Goal: Task Accomplishment & Management: Complete application form

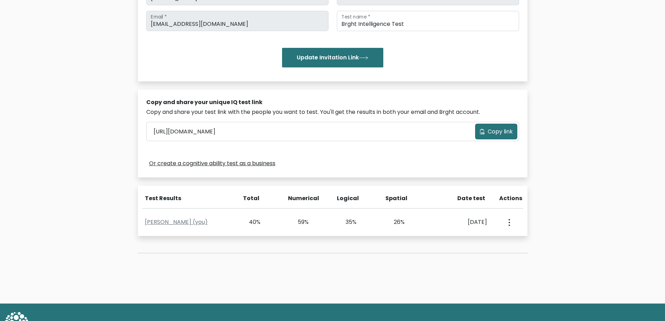
scroll to position [140, 0]
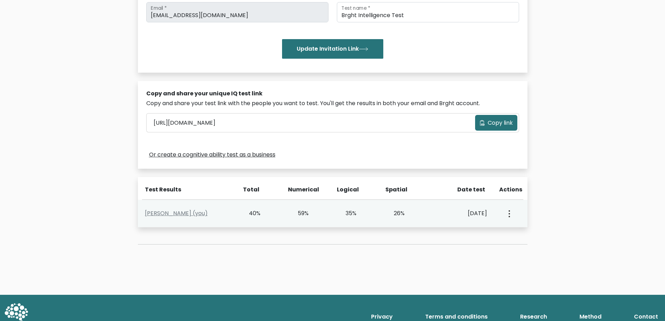
click at [512, 218] on div "View Profile" at bounding box center [509, 213] width 24 height 22
click at [511, 216] on button "button" at bounding box center [509, 213] width 6 height 22
click at [510, 215] on button "button" at bounding box center [509, 213] width 6 height 22
click at [529, 241] on ul "View Profile" at bounding box center [534, 233] width 56 height 17
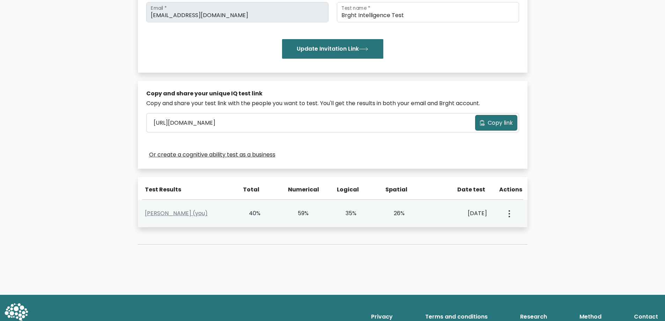
click at [509, 215] on icon "button" at bounding box center [508, 213] width 1 height 7
click at [521, 234] on link "View Profile" at bounding box center [533, 233] width 55 height 11
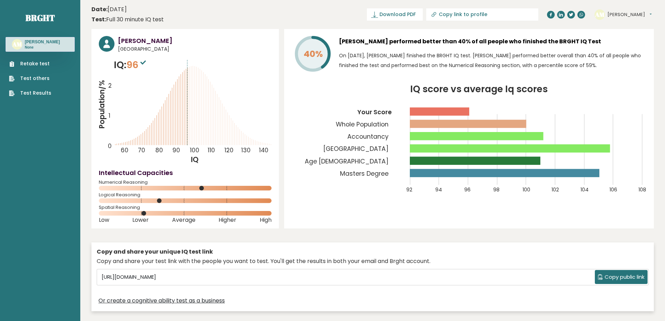
click at [35, 61] on link "Retake test" at bounding box center [30, 63] width 42 height 7
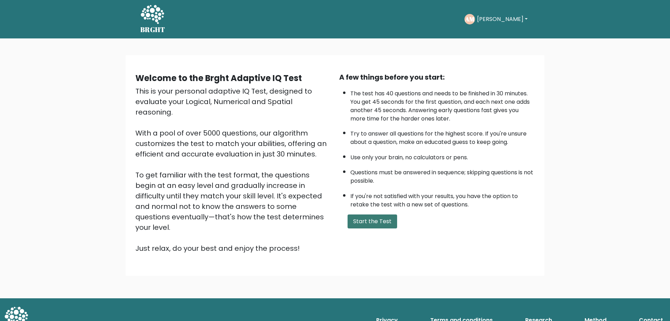
click at [380, 226] on button "Start the Test" at bounding box center [373, 221] width 50 height 14
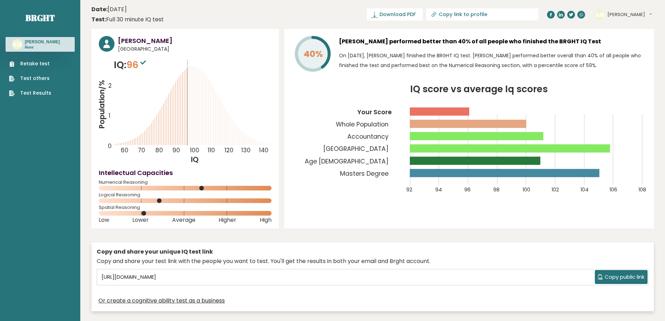
click at [39, 93] on link "Test Results" at bounding box center [30, 92] width 42 height 7
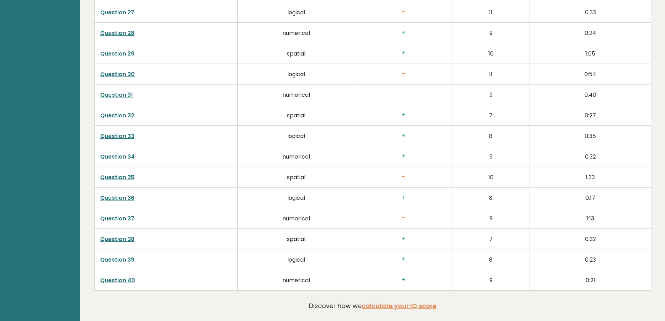
scroll to position [1828, 0]
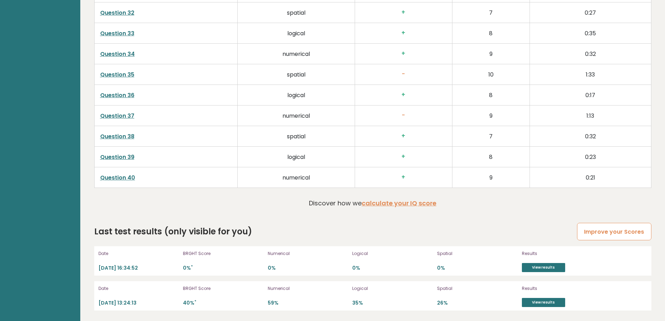
click at [622, 236] on link "Improve your Scores" at bounding box center [614, 232] width 74 height 18
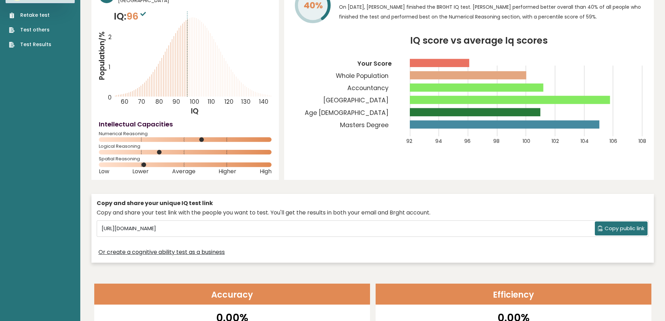
scroll to position [0, 0]
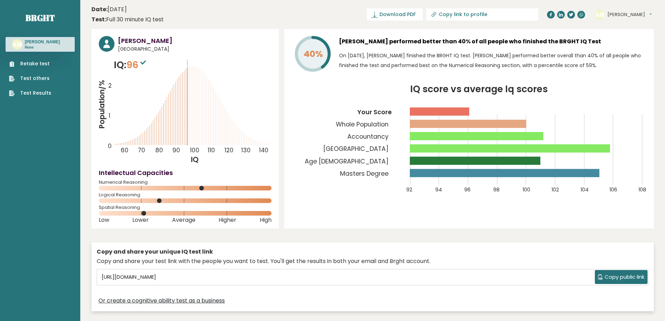
click at [33, 65] on link "Retake test" at bounding box center [30, 63] width 42 height 7
click at [33, 92] on link "Test Results" at bounding box center [30, 92] width 42 height 7
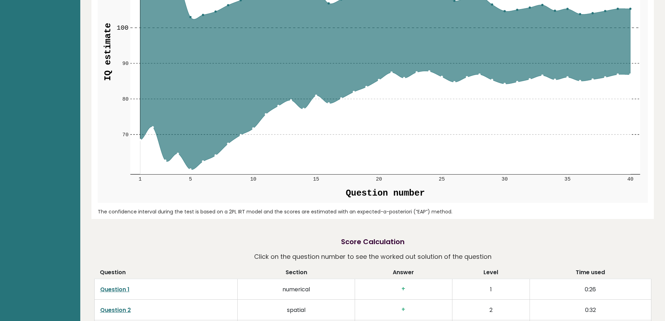
scroll to position [1828, 0]
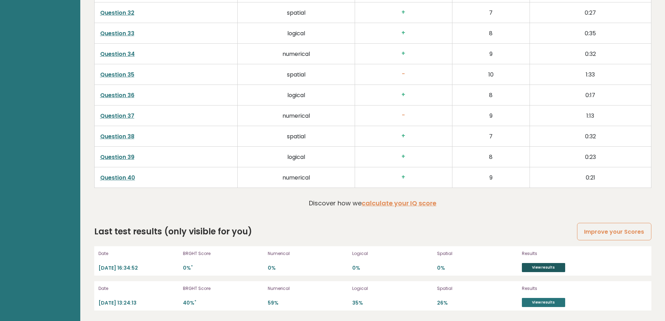
click at [537, 269] on link "View results" at bounding box center [543, 267] width 43 height 9
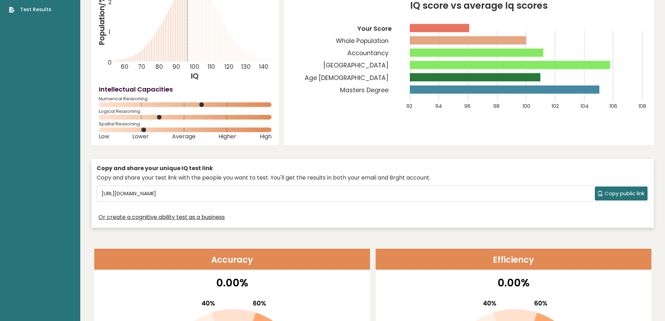
scroll to position [0, 0]
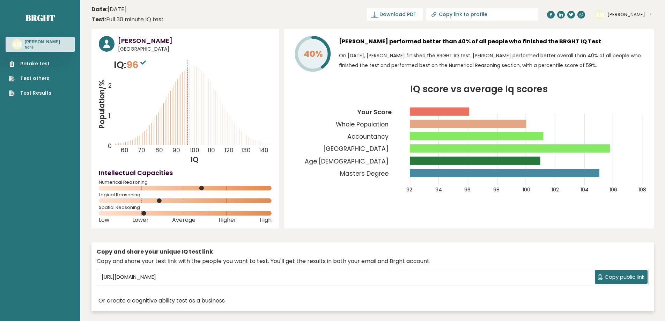
click at [35, 39] on h3 "Adam Mans" at bounding box center [42, 42] width 35 height 6
click at [35, 46] on p "None" at bounding box center [42, 47] width 35 height 5
click at [35, 65] on link "Retake test" at bounding box center [30, 63] width 42 height 7
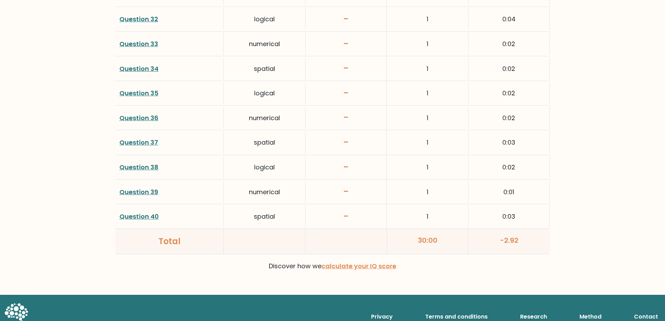
scroll to position [1784, 0]
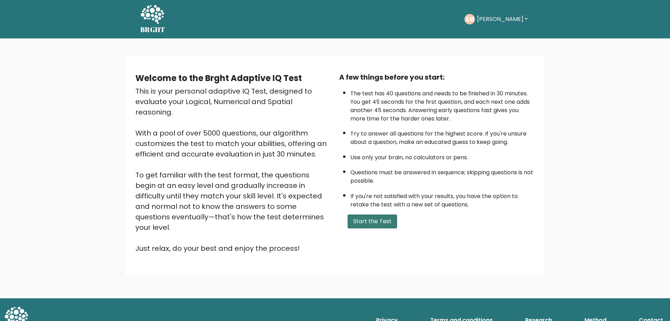
click at [367, 221] on button "Start the Test" at bounding box center [373, 221] width 50 height 14
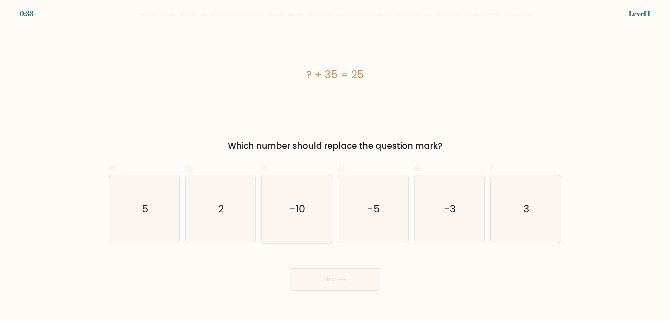
click at [298, 220] on icon "-10" at bounding box center [296, 208] width 67 height 67
click at [335, 165] on input "c. -10" at bounding box center [335, 163] width 0 height 5
radio input "true"
click at [333, 284] on button "Next" at bounding box center [335, 279] width 91 height 22
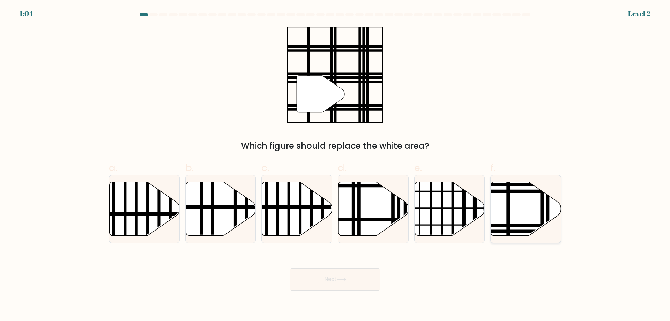
click at [525, 209] on icon at bounding box center [526, 209] width 70 height 54
click at [335, 165] on input "f." at bounding box center [335, 163] width 0 height 5
radio input "true"
click at [340, 282] on button "Next" at bounding box center [335, 279] width 91 height 22
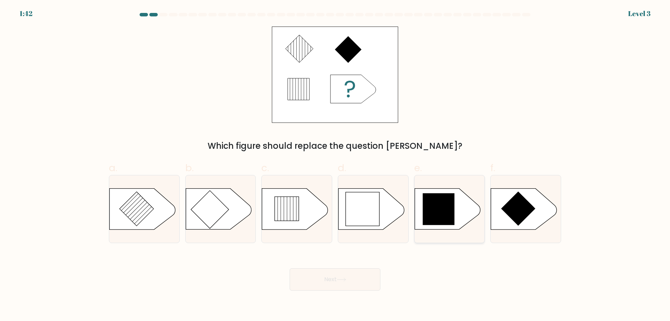
click at [428, 203] on icon at bounding box center [439, 209] width 32 height 32
click at [335, 165] on input "e." at bounding box center [335, 163] width 0 height 5
radio input "true"
click at [338, 275] on button "Next" at bounding box center [335, 279] width 91 height 22
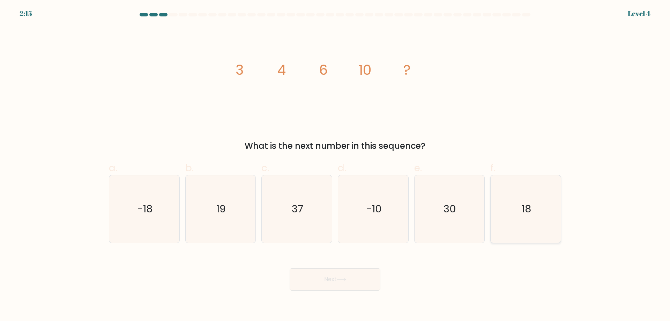
click at [524, 216] on icon "18" at bounding box center [525, 208] width 67 height 67
click at [335, 165] on input "f. 18" at bounding box center [335, 163] width 0 height 5
radio input "true"
click at [345, 278] on icon at bounding box center [341, 279] width 9 height 4
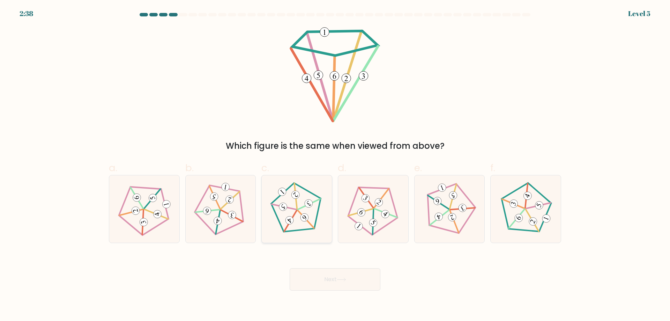
click at [299, 209] on 151 at bounding box center [309, 203] width 22 height 21
click at [335, 165] on input "c." at bounding box center [335, 163] width 0 height 5
radio input "true"
click at [331, 284] on button "Next" at bounding box center [335, 279] width 91 height 22
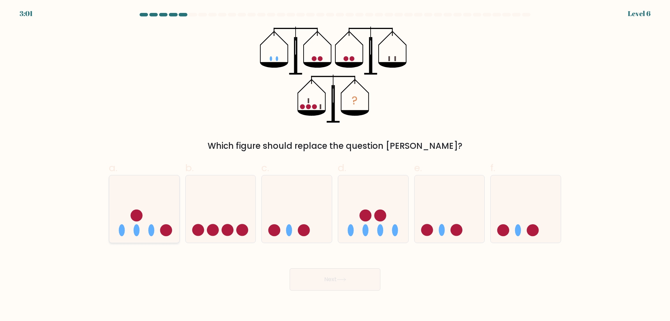
click at [136, 215] on circle at bounding box center [136, 215] width 12 height 12
click at [335, 165] on input "a." at bounding box center [335, 163] width 0 height 5
radio input "true"
click at [337, 283] on button "Next" at bounding box center [335, 279] width 91 height 22
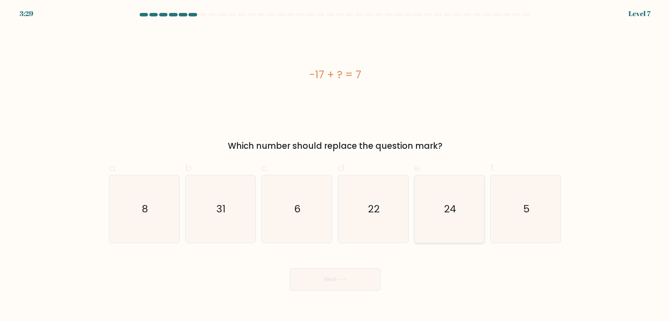
click at [443, 191] on icon "24" at bounding box center [449, 208] width 67 height 67
click at [335, 165] on input "e. 24" at bounding box center [335, 163] width 0 height 5
radio input "true"
click at [355, 274] on button "Next" at bounding box center [335, 279] width 91 height 22
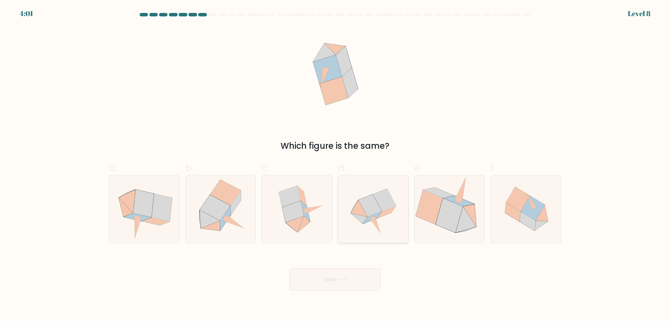
click at [382, 225] on icon at bounding box center [373, 208] width 67 height 67
click at [335, 165] on input "d." at bounding box center [335, 163] width 0 height 5
radio input "true"
click at [371, 216] on icon at bounding box center [372, 217] width 18 height 12
click at [335, 165] on input "d." at bounding box center [335, 163] width 0 height 5
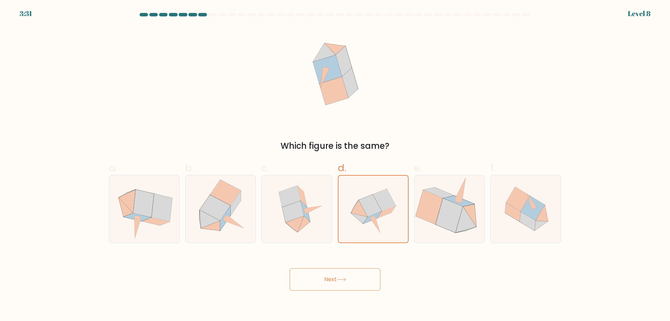
click at [353, 278] on button "Next" at bounding box center [335, 279] width 91 height 22
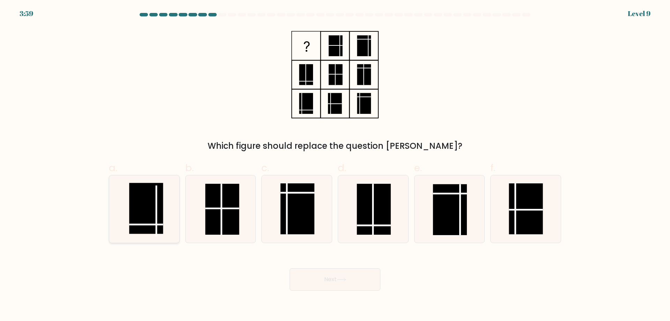
click at [148, 217] on rect at bounding box center [146, 208] width 34 height 51
click at [335, 165] on input "a." at bounding box center [335, 163] width 0 height 5
radio input "true"
click at [338, 278] on button "Next" at bounding box center [335, 279] width 91 height 22
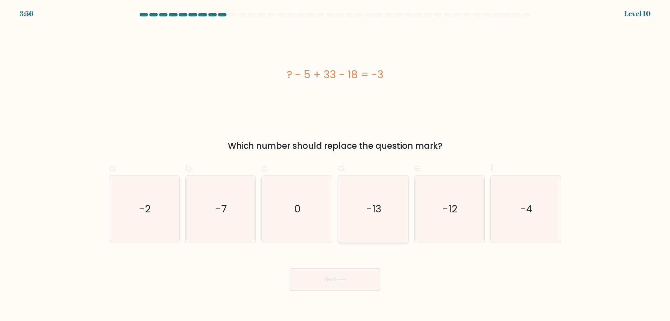
click at [376, 197] on icon "-13" at bounding box center [373, 208] width 67 height 67
click at [335, 165] on input "d. -13" at bounding box center [335, 163] width 0 height 5
radio input "true"
click at [352, 281] on button "Next" at bounding box center [335, 279] width 91 height 22
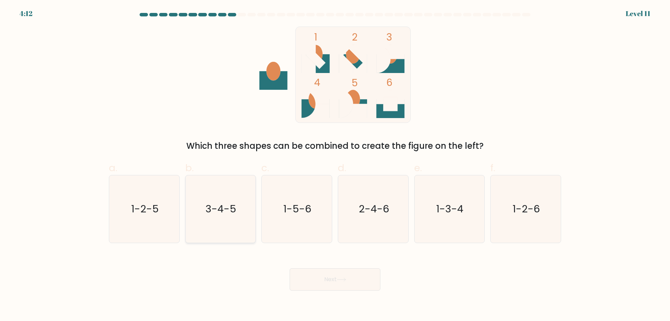
click at [229, 202] on text "3-4-5" at bounding box center [221, 209] width 31 height 14
click at [335, 165] on input "b. 3-4-5" at bounding box center [335, 163] width 0 height 5
radio input "true"
click at [328, 273] on button "Next" at bounding box center [335, 279] width 91 height 22
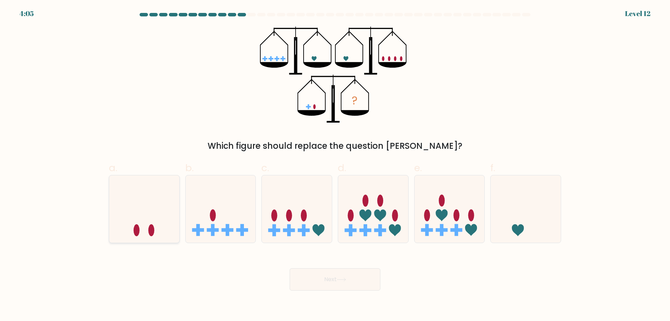
click at [165, 223] on icon at bounding box center [144, 209] width 70 height 58
click at [335, 165] on input "a." at bounding box center [335, 163] width 0 height 5
radio input "true"
click at [339, 278] on icon at bounding box center [341, 279] width 9 height 4
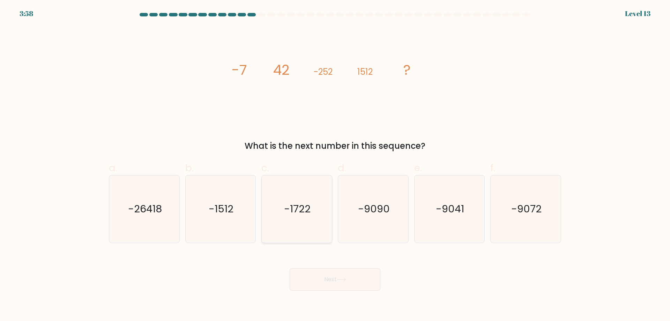
click at [307, 211] on text "-1722" at bounding box center [297, 209] width 27 height 14
click at [335, 165] on input "c. -1722" at bounding box center [335, 163] width 0 height 5
radio input "true"
click at [337, 282] on button "Next" at bounding box center [335, 279] width 91 height 22
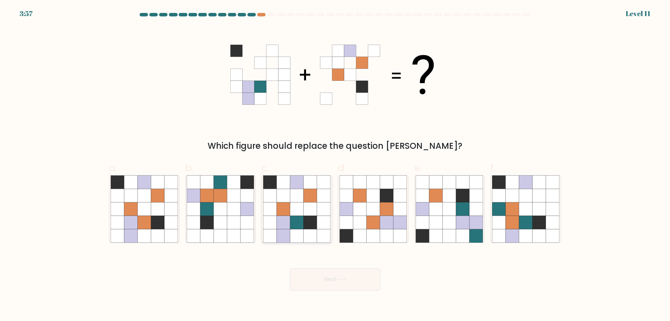
click at [311, 192] on icon at bounding box center [310, 195] width 13 height 13
click at [335, 165] on input "c." at bounding box center [335, 163] width 0 height 5
radio input "true"
click at [336, 284] on button "Next" at bounding box center [335, 279] width 91 height 22
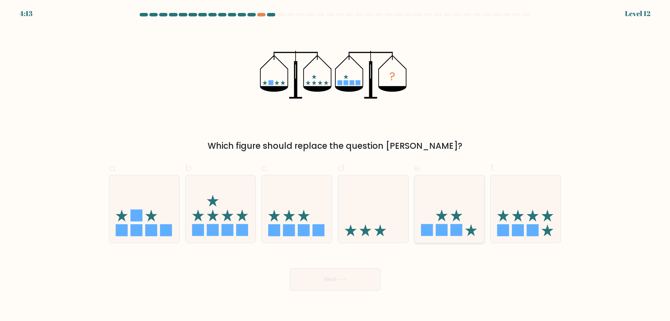
click at [447, 220] on icon at bounding box center [450, 209] width 70 height 58
click at [335, 165] on input "e." at bounding box center [335, 163] width 0 height 5
radio input "true"
click at [339, 277] on button "Next" at bounding box center [335, 279] width 91 height 22
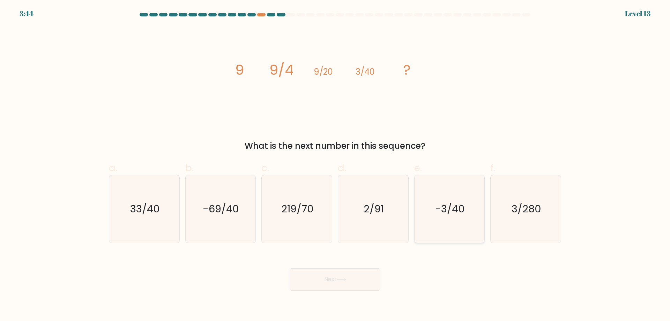
click at [462, 212] on text "-3/40" at bounding box center [450, 209] width 30 height 14
click at [335, 165] on input "e. -3/40" at bounding box center [335, 163] width 0 height 5
radio input "true"
drag, startPoint x: 520, startPoint y: 219, endPoint x: 515, endPoint y: 223, distance: 5.9
click at [520, 219] on icon "3/280" at bounding box center [525, 208] width 67 height 67
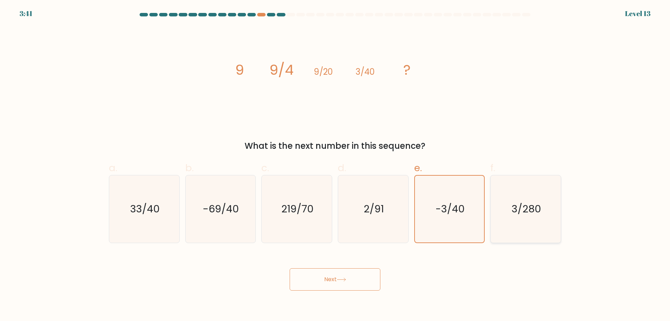
click at [335, 165] on input "f. 3/280" at bounding box center [335, 163] width 0 height 5
radio input "true"
click at [342, 277] on button "Next" at bounding box center [335, 279] width 91 height 22
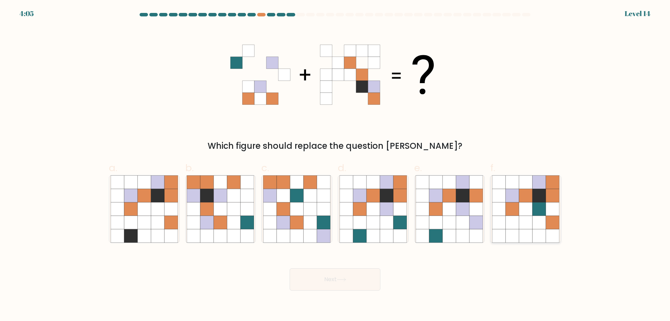
click at [526, 210] on icon at bounding box center [525, 208] width 13 height 13
click at [335, 165] on input "f." at bounding box center [335, 163] width 0 height 5
radio input "true"
click at [226, 206] on icon at bounding box center [220, 208] width 13 height 13
click at [335, 165] on input "b." at bounding box center [335, 163] width 0 height 5
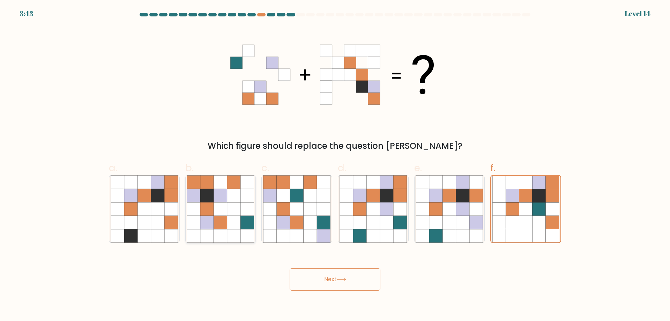
radio input "true"
click at [352, 286] on button "Next" at bounding box center [335, 279] width 91 height 22
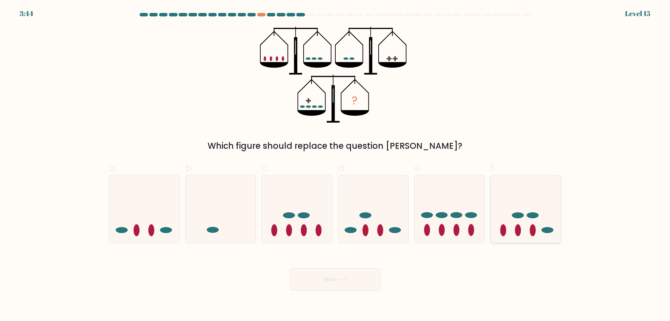
click at [527, 222] on icon at bounding box center [526, 209] width 70 height 58
click at [335, 165] on input "f." at bounding box center [335, 163] width 0 height 5
radio input "true"
click at [333, 282] on button "Next" at bounding box center [335, 279] width 91 height 22
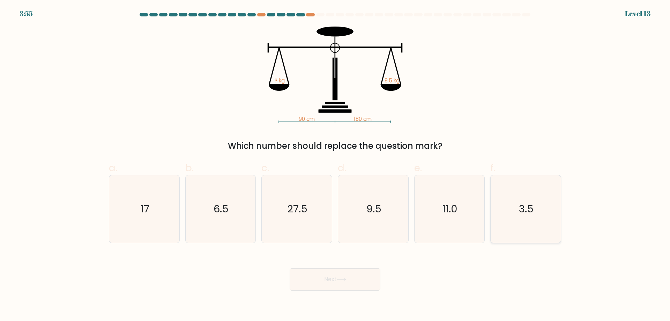
click at [528, 204] on text "3.5" at bounding box center [526, 209] width 15 height 14
click at [335, 165] on input "f. 3.5" at bounding box center [335, 163] width 0 height 5
radio input "true"
click at [345, 277] on icon at bounding box center [341, 279] width 9 height 4
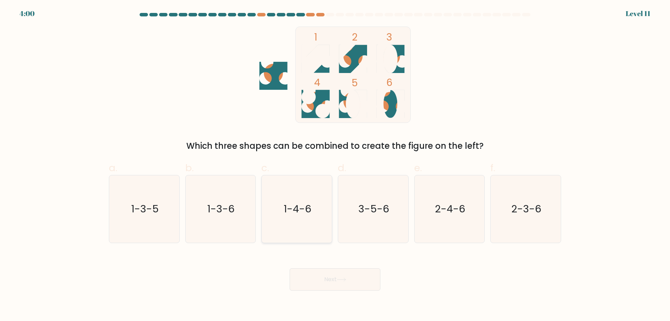
click at [290, 194] on icon "1-4-6" at bounding box center [296, 208] width 67 height 67
click at [335, 165] on input "c. 1-4-6" at bounding box center [335, 163] width 0 height 5
radio input "true"
click at [375, 232] on icon "3-5-6" at bounding box center [373, 208] width 67 height 67
click at [335, 165] on input "d. 3-5-6" at bounding box center [335, 163] width 0 height 5
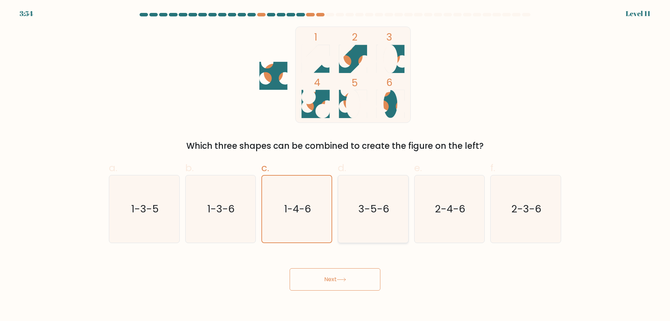
radio input "true"
click at [358, 282] on button "Next" at bounding box center [335, 279] width 91 height 22
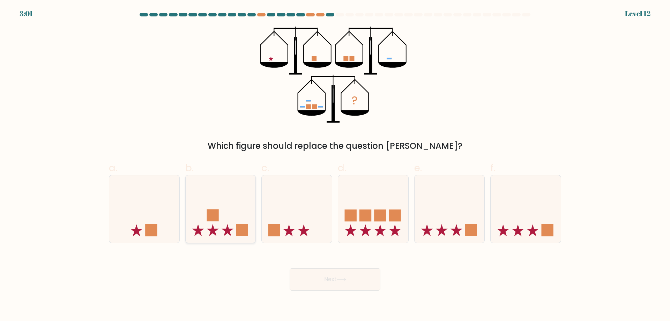
drag, startPoint x: 229, startPoint y: 201, endPoint x: 232, endPoint y: 204, distance: 4.5
click at [229, 201] on icon at bounding box center [221, 209] width 70 height 58
click at [335, 165] on input "b." at bounding box center [335, 163] width 0 height 5
radio input "true"
click at [349, 280] on button "Next" at bounding box center [335, 279] width 91 height 22
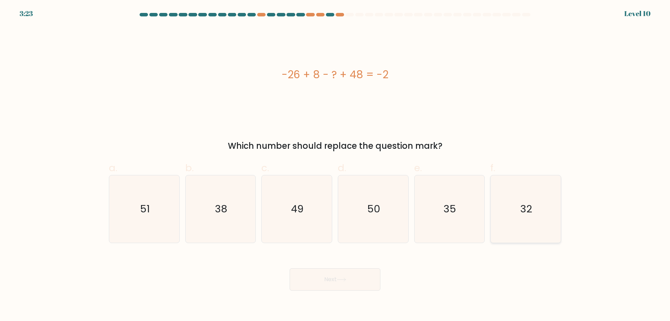
click at [543, 212] on icon "32" at bounding box center [525, 208] width 67 height 67
click at [335, 165] on input "f. 32" at bounding box center [335, 163] width 0 height 5
radio input "true"
click at [356, 276] on button "Next" at bounding box center [335, 279] width 91 height 22
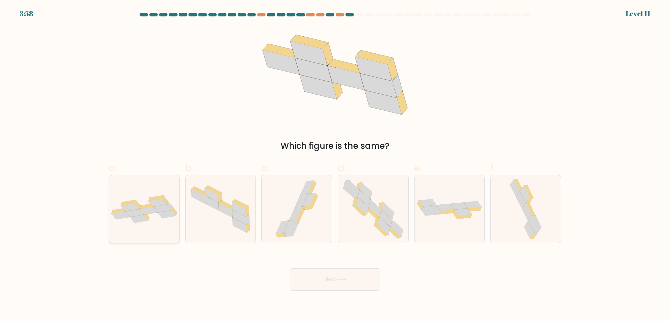
click at [141, 217] on icon at bounding box center [139, 219] width 18 height 8
click at [335, 165] on input "a." at bounding box center [335, 163] width 0 height 5
radio input "true"
click at [331, 282] on button "Next" at bounding box center [335, 279] width 91 height 22
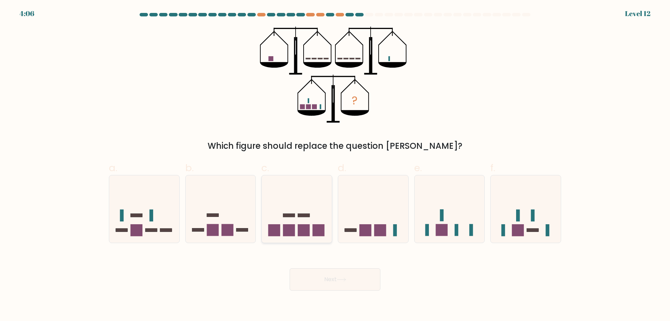
click at [295, 215] on icon at bounding box center [297, 209] width 70 height 58
click at [335, 165] on input "c." at bounding box center [335, 163] width 0 height 5
radio input "true"
click at [329, 274] on button "Next" at bounding box center [335, 279] width 91 height 22
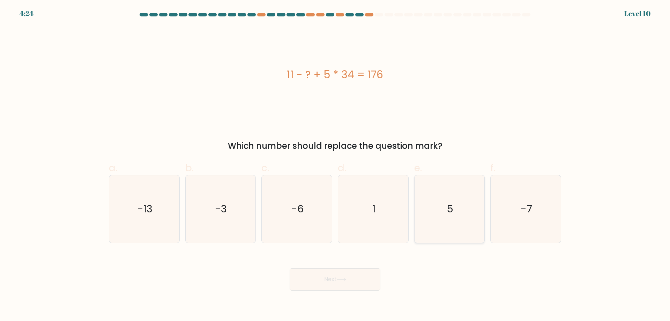
drag, startPoint x: 446, startPoint y: 198, endPoint x: 386, endPoint y: 245, distance: 75.8
click at [446, 199] on icon "5" at bounding box center [449, 208] width 67 height 67
click at [335, 165] on input "e. 5" at bounding box center [335, 163] width 0 height 5
radio input "true"
click at [335, 276] on button "Next" at bounding box center [335, 279] width 91 height 22
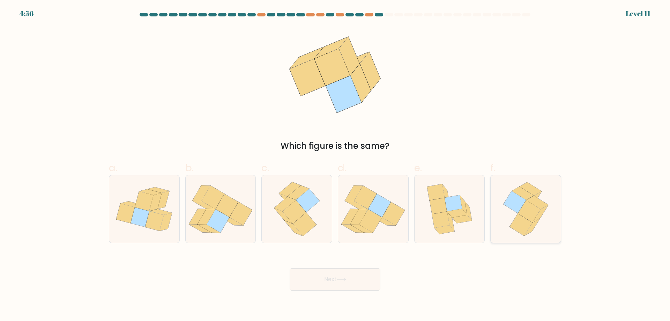
click at [533, 213] on icon at bounding box center [529, 211] width 23 height 22
click at [335, 165] on input "f." at bounding box center [335, 163] width 0 height 5
radio input "true"
click at [336, 286] on button "Next" at bounding box center [335, 279] width 91 height 22
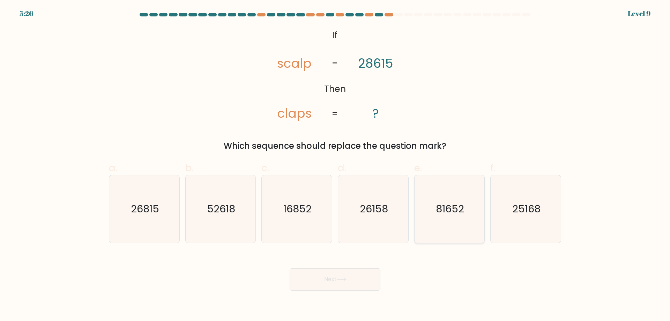
click at [459, 202] on text "81652" at bounding box center [450, 209] width 28 height 14
click at [335, 165] on input "e. 81652" at bounding box center [335, 163] width 0 height 5
radio input "true"
click at [346, 278] on icon at bounding box center [341, 279] width 9 height 4
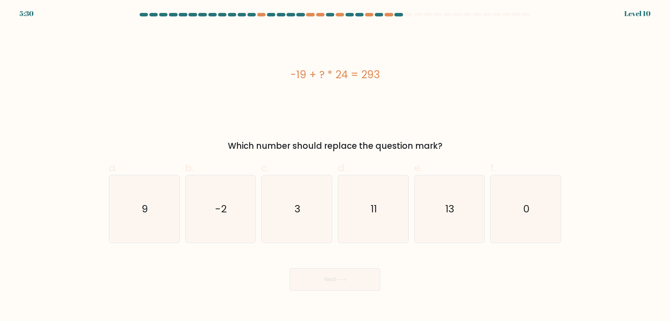
click at [254, 281] on div "Next" at bounding box center [335, 270] width 461 height 39
click at [371, 214] on text "11" at bounding box center [374, 209] width 6 height 14
click at [335, 165] on input "d. 11" at bounding box center [335, 163] width 0 height 5
radio input "true"
click at [342, 279] on icon at bounding box center [341, 279] width 8 height 3
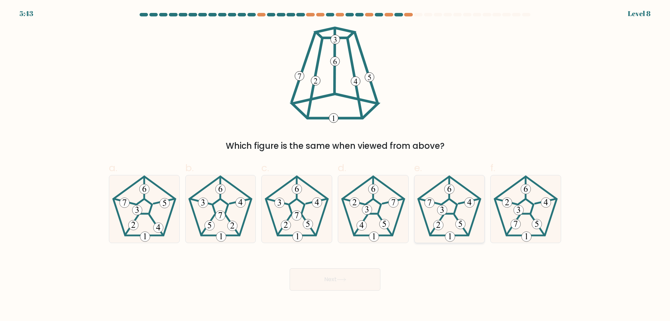
click at [456, 201] on icon at bounding box center [449, 208] width 67 height 67
click at [335, 165] on input "e." at bounding box center [335, 163] width 0 height 5
radio input "true"
click at [351, 277] on button "Next" at bounding box center [335, 279] width 91 height 22
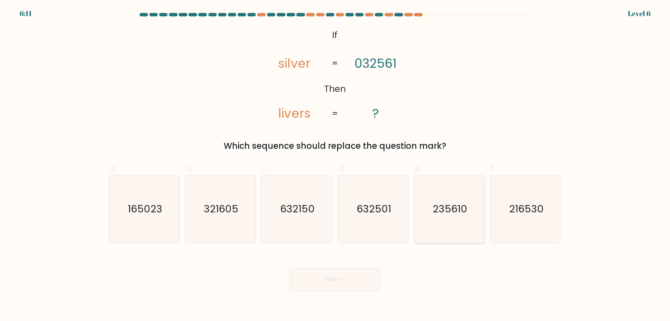
click at [437, 196] on icon "235610" at bounding box center [449, 208] width 67 height 67
click at [335, 165] on input "e. 235610" at bounding box center [335, 163] width 0 height 5
radio input "true"
click at [326, 276] on button "Next" at bounding box center [335, 279] width 91 height 22
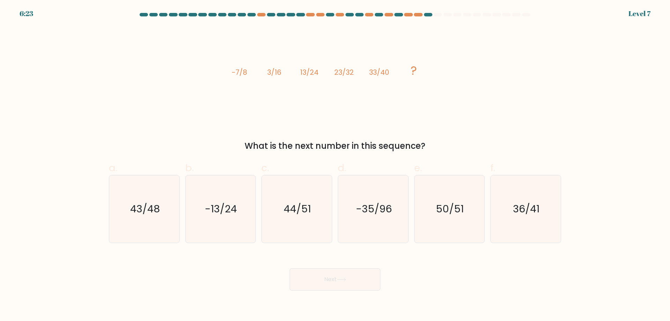
click at [351, 86] on icon "image/svg+xml -7/8 3/16 13/24 23/32 33/40 ?" at bounding box center [334, 75] width 209 height 96
click at [378, 204] on text "-35/96" at bounding box center [374, 209] width 36 height 14
click at [335, 165] on input "d. -35/96" at bounding box center [335, 163] width 0 height 5
radio input "true"
drag, startPoint x: 346, startPoint y: 278, endPoint x: 341, endPoint y: 281, distance: 6.4
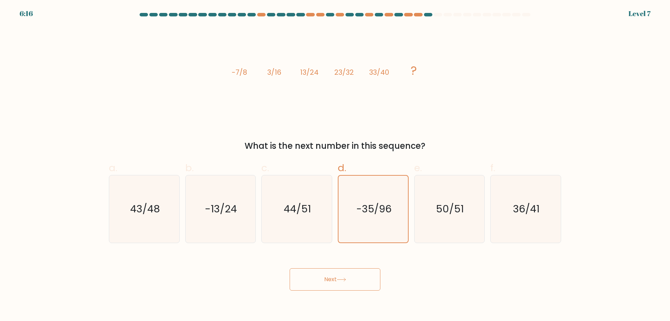
click at [346, 278] on icon at bounding box center [341, 279] width 9 height 4
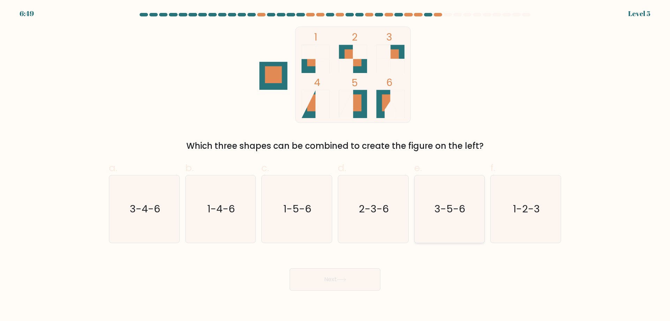
drag, startPoint x: 508, startPoint y: 211, endPoint x: 468, endPoint y: 237, distance: 47.9
click at [508, 211] on icon "1-2-3" at bounding box center [525, 208] width 67 height 67
click at [335, 165] on input "f. 1-2-3" at bounding box center [335, 163] width 0 height 5
radio input "true"
click at [351, 279] on button "Next" at bounding box center [335, 279] width 91 height 22
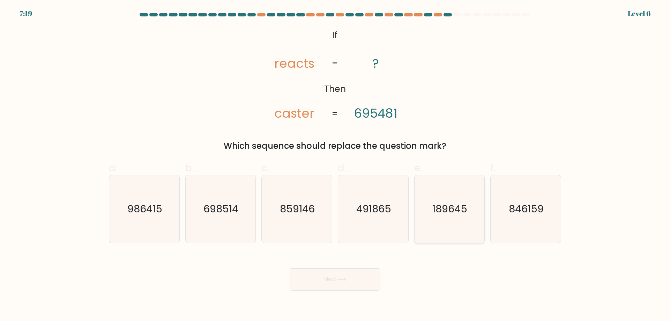
click at [453, 208] on text "189645" at bounding box center [450, 209] width 35 height 14
click at [335, 165] on input "e. 189645" at bounding box center [335, 163] width 0 height 5
radio input "true"
click at [345, 281] on icon at bounding box center [341, 279] width 8 height 3
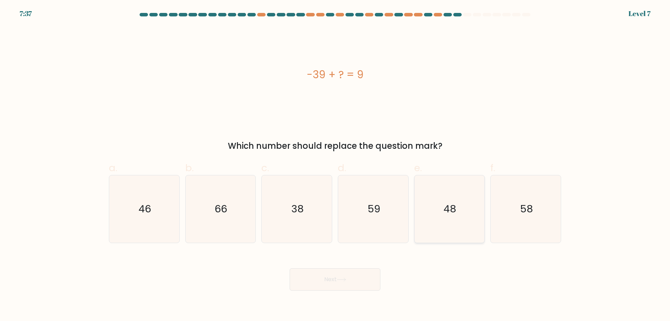
click at [455, 212] on text "48" at bounding box center [450, 209] width 13 height 14
click at [335, 165] on input "e. 48" at bounding box center [335, 163] width 0 height 5
radio input "true"
click at [341, 276] on button "Next" at bounding box center [335, 279] width 91 height 22
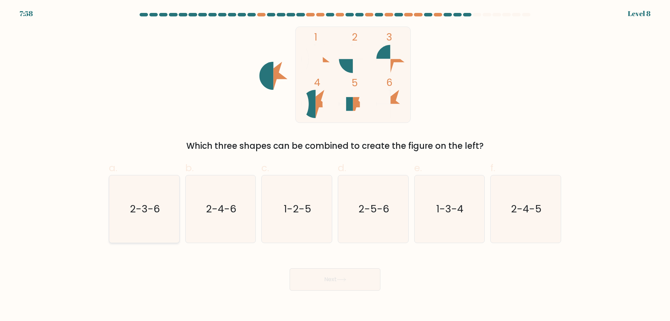
click at [156, 208] on text "2-3-6" at bounding box center [145, 209] width 30 height 14
click at [335, 165] on input "a. 2-3-6" at bounding box center [335, 163] width 0 height 5
radio input "true"
click at [334, 277] on button "Next" at bounding box center [335, 279] width 91 height 22
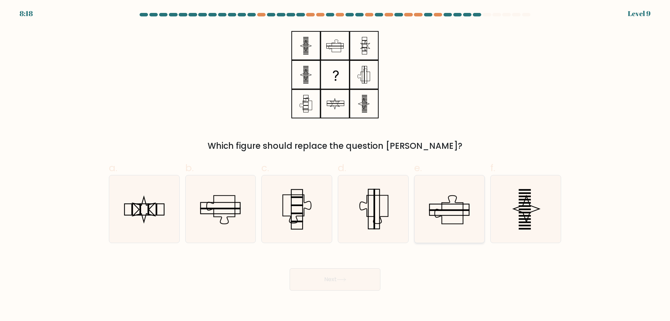
click at [450, 214] on icon at bounding box center [449, 208] width 67 height 67
click at [335, 165] on input "e." at bounding box center [335, 163] width 0 height 5
radio input "true"
click at [350, 281] on button "Next" at bounding box center [335, 279] width 91 height 22
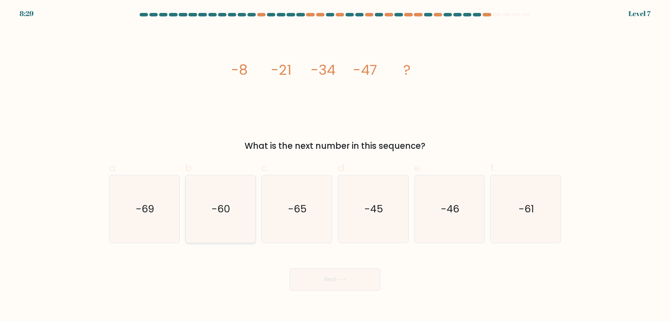
click at [208, 206] on icon "-60" at bounding box center [220, 208] width 67 height 67
click at [335, 165] on input "b. -60" at bounding box center [335, 163] width 0 height 5
radio input "true"
click at [329, 277] on button "Next" at bounding box center [335, 279] width 91 height 22
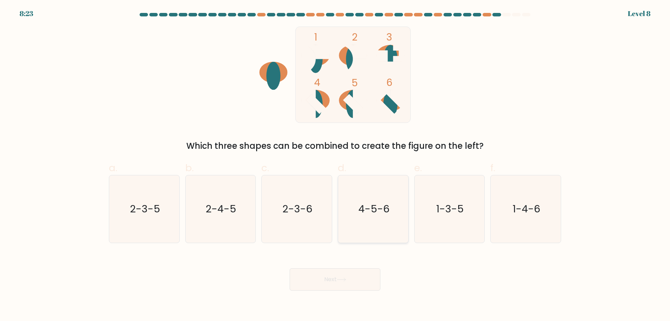
click at [375, 216] on icon "4-5-6" at bounding box center [373, 208] width 67 height 67
click at [335, 165] on input "d. 4-5-6" at bounding box center [335, 163] width 0 height 5
radio input "true"
click at [520, 212] on text "1-4-6" at bounding box center [527, 209] width 28 height 14
click at [335, 165] on input "f. 1-4-6" at bounding box center [335, 163] width 0 height 5
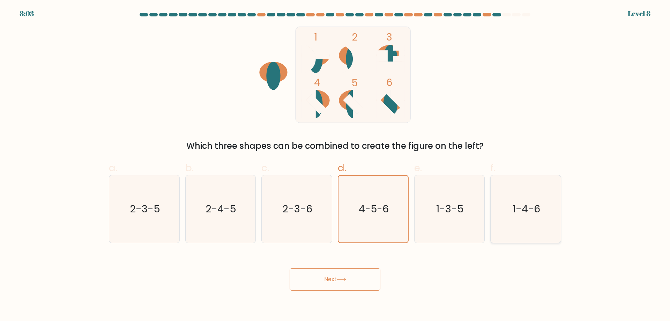
radio input "true"
click at [364, 204] on text "4-5-6" at bounding box center [373, 209] width 31 height 14
click at [335, 165] on input "d. 4-5-6" at bounding box center [335, 163] width 0 height 5
radio input "true"
click at [356, 282] on button "Next" at bounding box center [335, 279] width 91 height 22
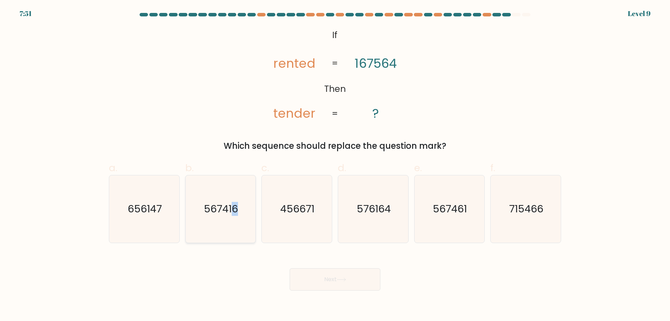
click at [234, 197] on icon "567416" at bounding box center [220, 208] width 67 height 67
click at [232, 216] on text "567416" at bounding box center [221, 209] width 34 height 14
click at [335, 165] on input "b. 567416" at bounding box center [335, 163] width 0 height 5
radio input "true"
click at [322, 274] on button "Next" at bounding box center [335, 279] width 91 height 22
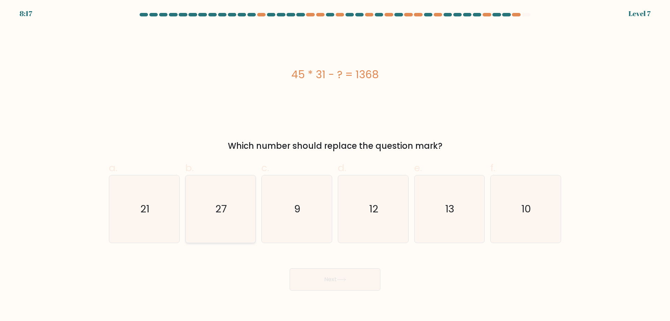
click at [193, 217] on icon "27" at bounding box center [220, 208] width 67 height 67
click at [335, 165] on input "b. 27" at bounding box center [335, 163] width 0 height 5
radio input "true"
click at [322, 275] on button "Next" at bounding box center [335, 279] width 91 height 22
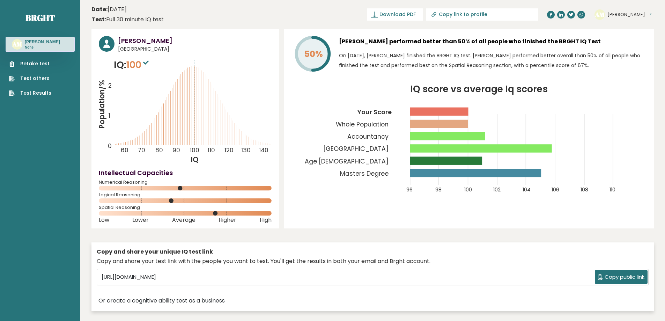
click at [36, 63] on link "Retake test" at bounding box center [30, 63] width 42 height 7
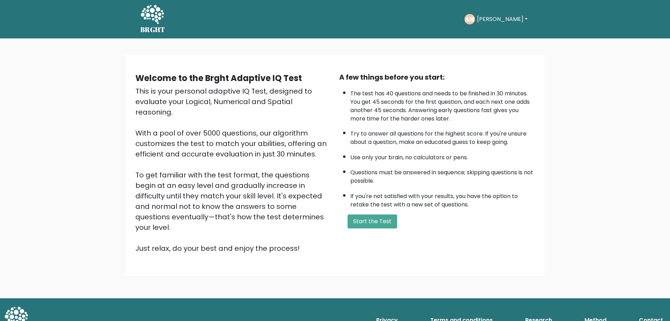
click at [370, 221] on button "Start the Test" at bounding box center [373, 221] width 50 height 14
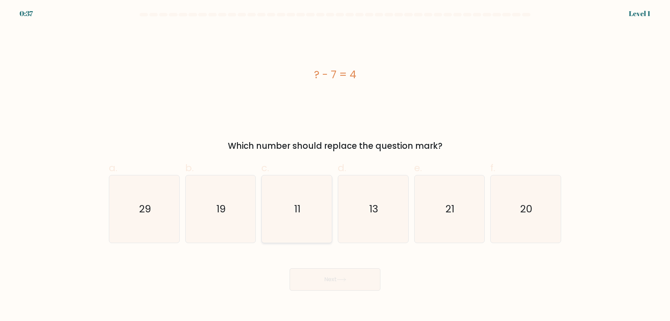
click at [282, 209] on icon "11" at bounding box center [296, 208] width 67 height 67
click at [335, 165] on input "c. 11" at bounding box center [335, 163] width 0 height 5
radio input "true"
click at [331, 273] on button "Next" at bounding box center [335, 279] width 91 height 22
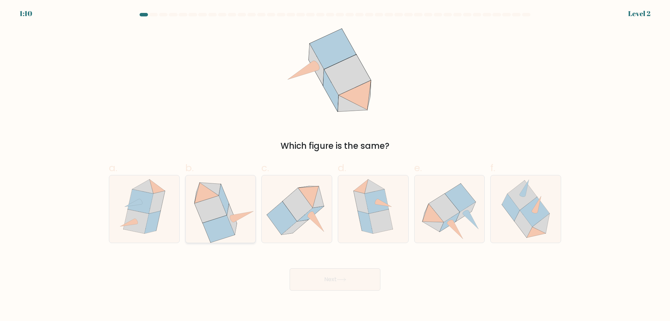
click at [225, 223] on icon at bounding box center [219, 228] width 32 height 27
click at [335, 165] on input "b." at bounding box center [335, 163] width 0 height 5
radio input "true"
click at [346, 283] on button "Next" at bounding box center [335, 279] width 91 height 22
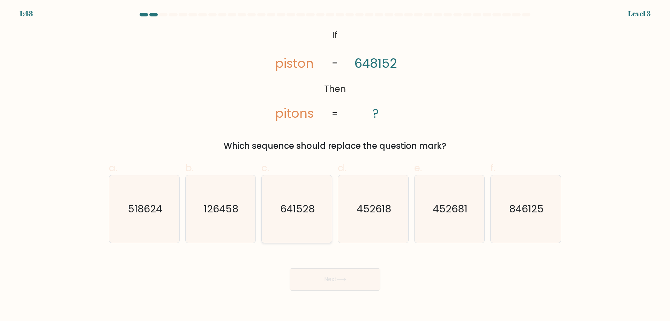
click at [295, 209] on text "641528" at bounding box center [297, 209] width 35 height 14
click at [335, 165] on input "c. 641528" at bounding box center [335, 163] width 0 height 5
radio input "true"
click at [346, 277] on icon at bounding box center [341, 279] width 9 height 4
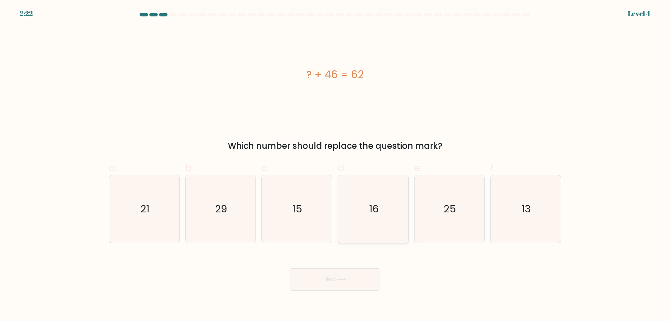
click at [379, 203] on icon "16" at bounding box center [373, 208] width 67 height 67
click at [335, 165] on input "d. 16" at bounding box center [335, 163] width 0 height 5
radio input "true"
click at [347, 287] on button "Next" at bounding box center [335, 279] width 91 height 22
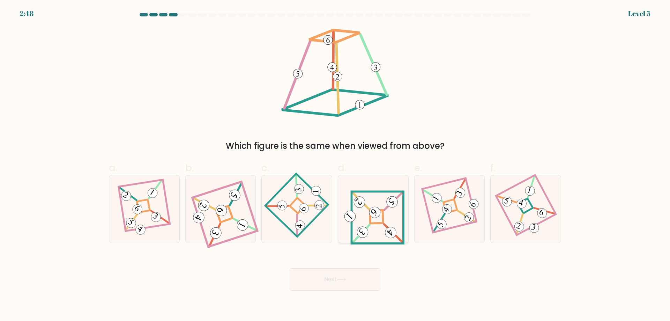
click at [383, 221] on 271 at bounding box center [376, 216] width 13 height 13
click at [335, 165] on input "d." at bounding box center [335, 163] width 0 height 5
radio input "true"
click at [341, 281] on icon at bounding box center [341, 279] width 9 height 4
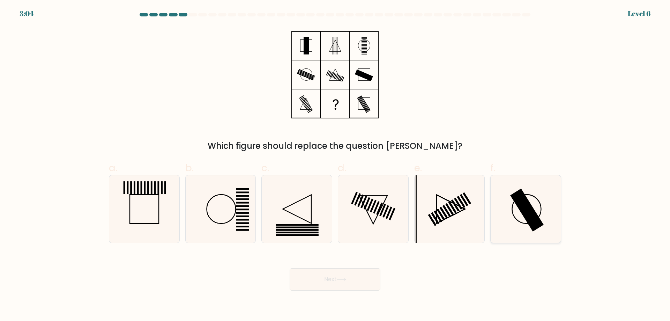
click at [527, 209] on rect at bounding box center [526, 209] width 33 height 43
click at [335, 165] on input "f." at bounding box center [335, 163] width 0 height 5
radio input "true"
click at [335, 281] on button "Next" at bounding box center [335, 279] width 91 height 22
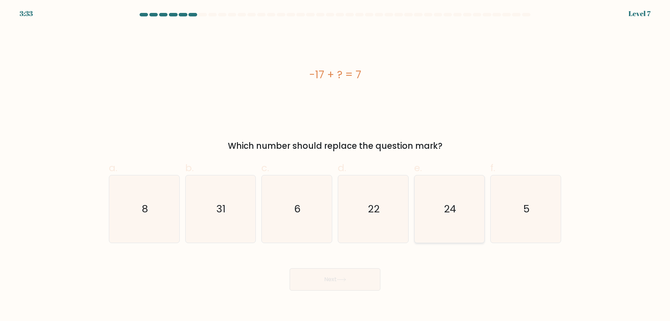
click at [462, 197] on icon "24" at bounding box center [449, 208] width 67 height 67
click at [335, 165] on input "e. 24" at bounding box center [335, 163] width 0 height 5
radio input "true"
click at [345, 276] on button "Next" at bounding box center [335, 279] width 91 height 22
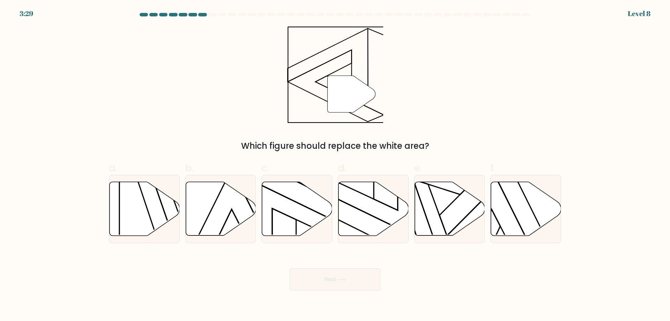
click at [345, 99] on icon at bounding box center [351, 94] width 48 height 37
click at [365, 188] on icon at bounding box center [373, 209] width 70 height 54
click at [335, 165] on input "d." at bounding box center [335, 163] width 0 height 5
radio input "true"
click at [342, 277] on icon at bounding box center [341, 279] width 9 height 4
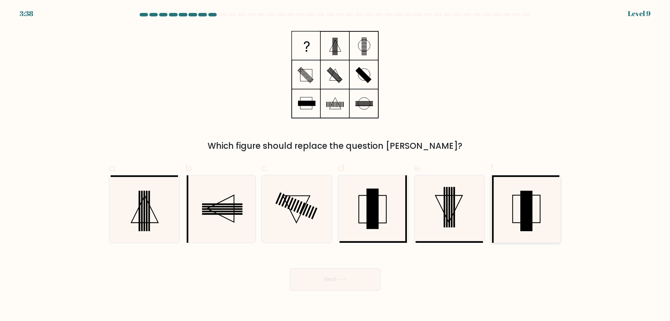
click at [537, 227] on icon at bounding box center [525, 208] width 67 height 67
click at [335, 165] on input "f." at bounding box center [335, 163] width 0 height 5
radio input "true"
click at [534, 228] on icon at bounding box center [525, 209] width 67 height 67
click at [335, 165] on input "f." at bounding box center [335, 163] width 0 height 5
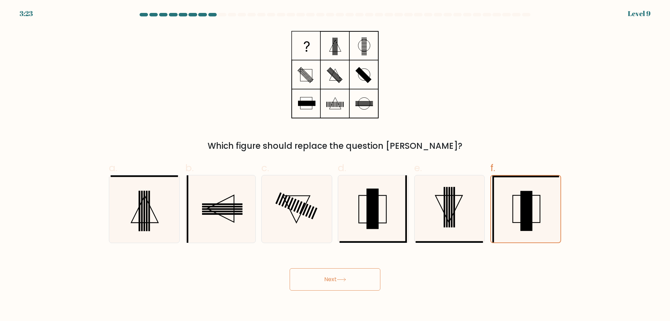
click at [358, 283] on button "Next" at bounding box center [335, 279] width 91 height 22
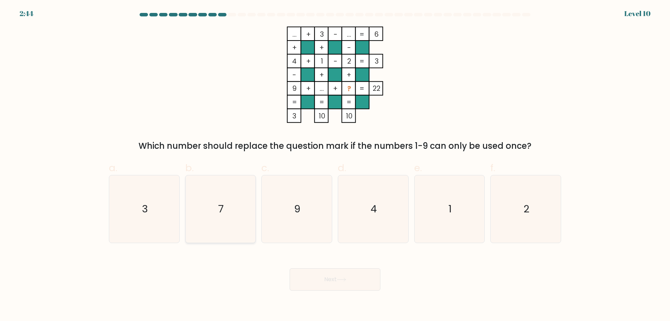
click at [221, 195] on icon "7" at bounding box center [220, 208] width 67 height 67
click at [335, 165] on input "b. 7" at bounding box center [335, 163] width 0 height 5
radio input "true"
click at [324, 282] on button "Next" at bounding box center [335, 279] width 91 height 22
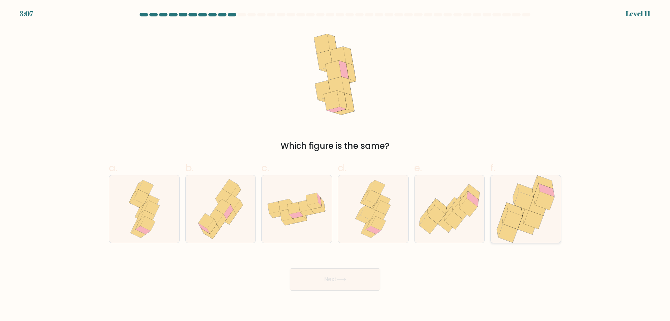
click at [540, 205] on icon at bounding box center [544, 201] width 19 height 18
click at [335, 165] on input "f." at bounding box center [335, 163] width 0 height 5
radio input "true"
click at [338, 278] on button "Next" at bounding box center [335, 279] width 91 height 22
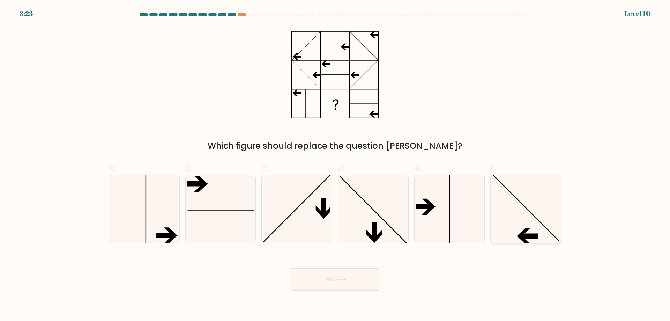
click at [520, 202] on line at bounding box center [525, 207] width 69 height 69
click at [335, 165] on input "f." at bounding box center [335, 163] width 0 height 5
radio input "true"
click at [345, 280] on icon at bounding box center [341, 279] width 9 height 4
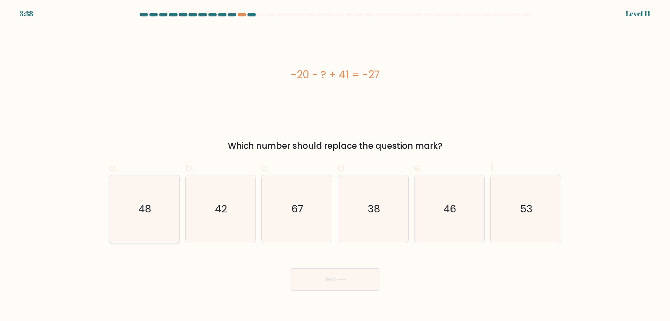
click at [128, 201] on icon "48" at bounding box center [144, 208] width 67 height 67
click at [335, 165] on input "a. 48" at bounding box center [335, 163] width 0 height 5
radio input "true"
click at [324, 277] on button "Next" at bounding box center [335, 279] width 91 height 22
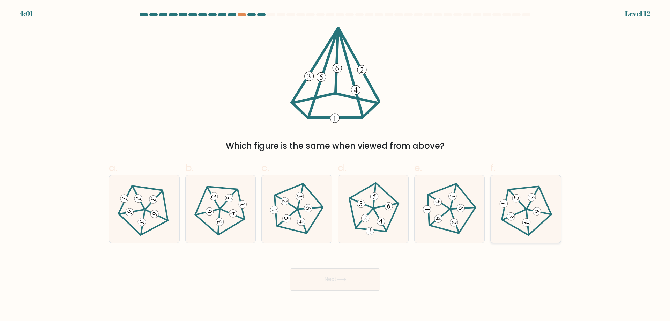
click at [524, 196] on icon at bounding box center [526, 209] width 54 height 54
click at [335, 165] on input "f." at bounding box center [335, 163] width 0 height 5
radio input "true"
click at [337, 283] on button "Next" at bounding box center [335, 279] width 91 height 22
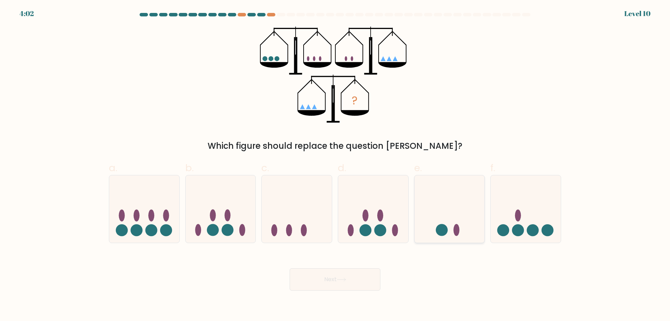
click at [451, 218] on icon at bounding box center [450, 209] width 70 height 58
click at [335, 165] on input "e." at bounding box center [335, 163] width 0 height 5
radio input "true"
click at [334, 281] on button "Next" at bounding box center [335, 279] width 91 height 22
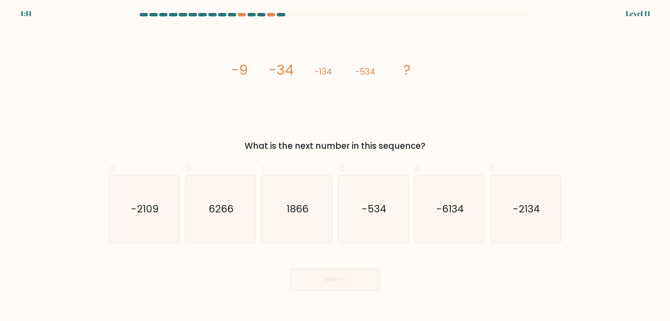
click at [254, 271] on div "Next" at bounding box center [335, 270] width 461 height 39
click at [312, 209] on icon "1866" at bounding box center [296, 208] width 67 height 67
click at [335, 165] on input "c. 1866" at bounding box center [335, 163] width 0 height 5
radio input "true"
drag, startPoint x: 349, startPoint y: 277, endPoint x: 352, endPoint y: 279, distance: 4.1
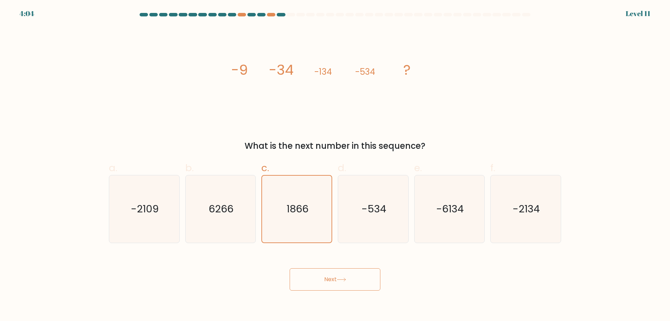
click at [350, 277] on button "Next" at bounding box center [335, 279] width 91 height 22
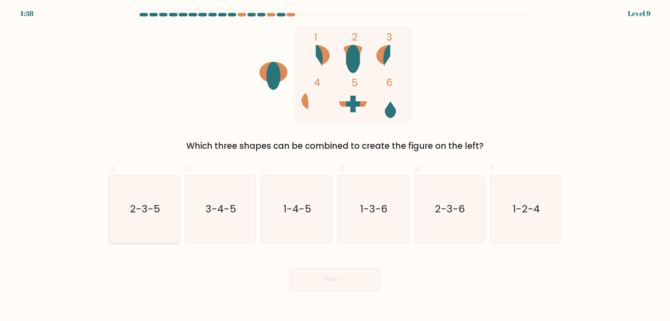
drag, startPoint x: 149, startPoint y: 218, endPoint x: 248, endPoint y: 256, distance: 106.5
click at [149, 216] on icon "2-3-5" at bounding box center [144, 208] width 67 height 67
click at [335, 165] on input "a. 2-3-5" at bounding box center [335, 163] width 0 height 5
radio input "true"
click at [335, 278] on button "Next" at bounding box center [335, 279] width 91 height 22
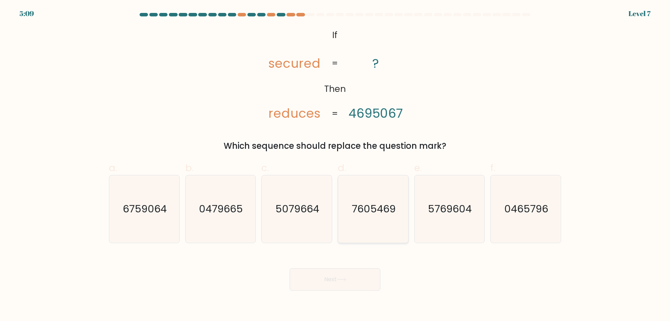
click at [363, 197] on icon "7605469" at bounding box center [373, 208] width 67 height 67
click at [335, 165] on input "d. 7605469" at bounding box center [335, 163] width 0 height 5
radio input "true"
click at [346, 281] on icon at bounding box center [341, 279] width 9 height 4
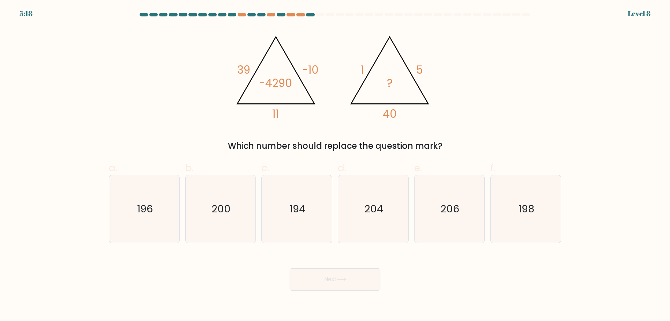
click at [525, 111] on div "@import url('https://fonts.googleapis.com/css?family=Abril+Fatface:400,100,100i…" at bounding box center [335, 90] width 461 height 126
click at [221, 203] on text "200" at bounding box center [220, 209] width 19 height 14
click at [335, 165] on input "b. 200" at bounding box center [335, 163] width 0 height 5
radio input "true"
click at [340, 277] on icon at bounding box center [341, 279] width 9 height 4
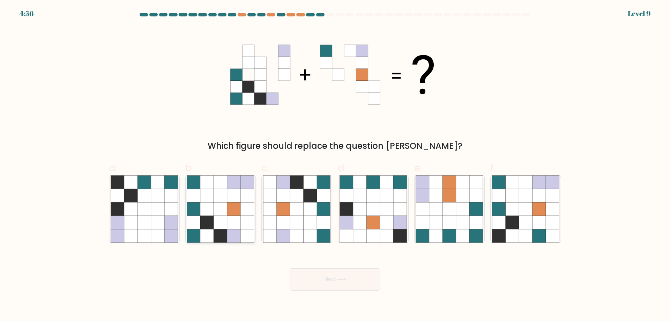
click at [212, 225] on icon at bounding box center [206, 222] width 13 height 13
click at [335, 165] on input "b." at bounding box center [335, 163] width 0 height 5
radio input "true"
click at [525, 199] on icon at bounding box center [525, 195] width 13 height 13
click at [335, 165] on input "f." at bounding box center [335, 163] width 0 height 5
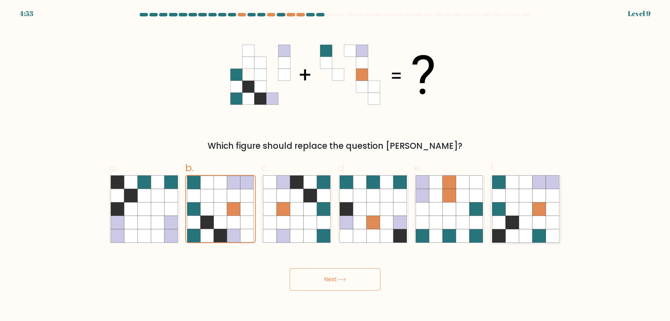
radio input "true"
click at [228, 209] on icon at bounding box center [233, 208] width 13 height 13
click at [335, 165] on input "b." at bounding box center [335, 163] width 0 height 5
radio input "true"
click at [331, 281] on button "Next" at bounding box center [335, 279] width 91 height 22
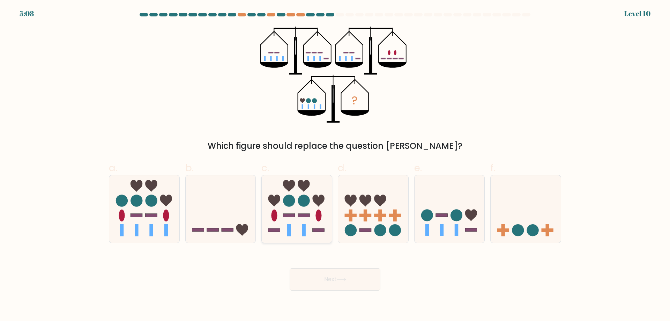
click at [290, 195] on circle at bounding box center [289, 201] width 12 height 12
click at [335, 165] on input "c." at bounding box center [335, 163] width 0 height 5
radio input "true"
click at [453, 202] on icon at bounding box center [450, 209] width 70 height 58
click at [335, 165] on input "e." at bounding box center [335, 163] width 0 height 5
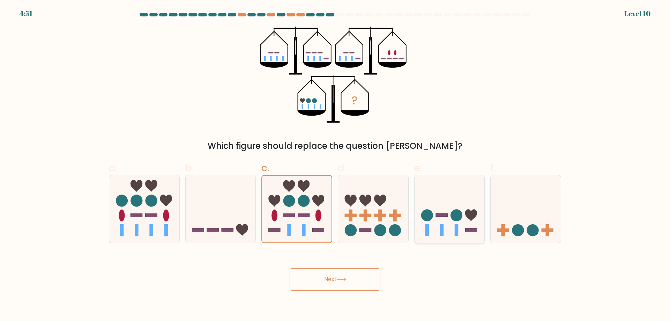
radio input "true"
click at [351, 279] on button "Next" at bounding box center [335, 279] width 91 height 22
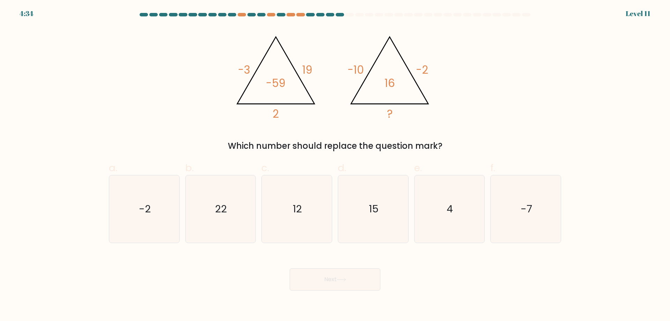
click at [481, 100] on div "@import url('https://fonts.googleapis.com/css?family=Abril+Fatface:400,100,100i…" at bounding box center [335, 90] width 461 height 126
click at [503, 90] on div "@import url('https://fonts.googleapis.com/css?family=Abril+Fatface:400,100,100i…" at bounding box center [335, 90] width 461 height 126
click at [525, 202] on text "-7" at bounding box center [527, 209] width 12 height 14
click at [335, 165] on input "f. -7" at bounding box center [335, 163] width 0 height 5
radio input "true"
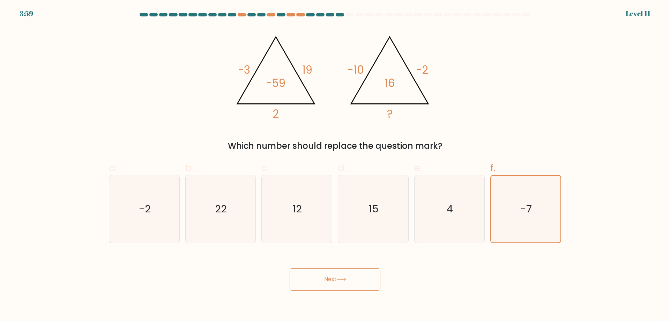
click at [343, 278] on icon at bounding box center [341, 279] width 9 height 4
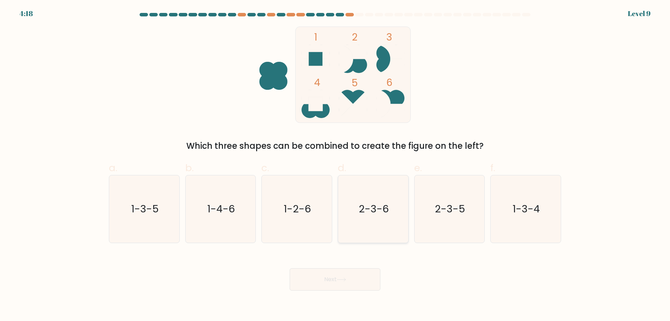
click at [369, 198] on icon "2-3-6" at bounding box center [373, 208] width 67 height 67
click at [335, 165] on input "d. 2-3-6" at bounding box center [335, 163] width 0 height 5
radio input "true"
click at [443, 209] on text "2-3-5" at bounding box center [450, 209] width 30 height 14
click at [335, 165] on input "e. 2-3-5" at bounding box center [335, 163] width 0 height 5
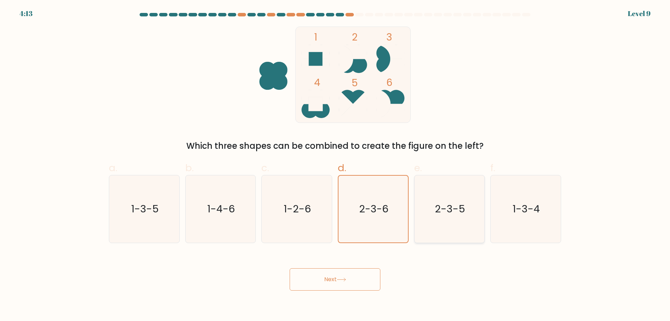
radio input "true"
click at [334, 279] on button "Next" at bounding box center [335, 279] width 91 height 22
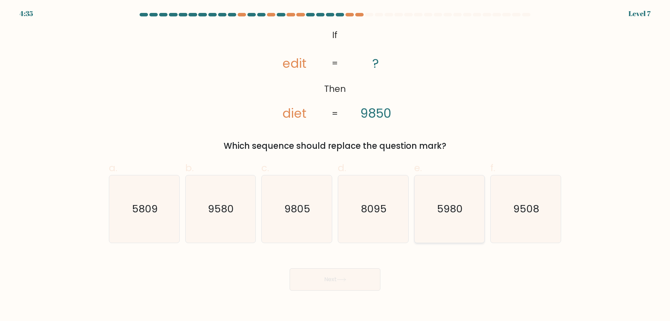
click at [440, 203] on text "5980" at bounding box center [450, 209] width 26 height 14
click at [335, 165] on input "e. 5980" at bounding box center [335, 163] width 0 height 5
radio input "true"
click at [329, 286] on button "Next" at bounding box center [335, 279] width 91 height 22
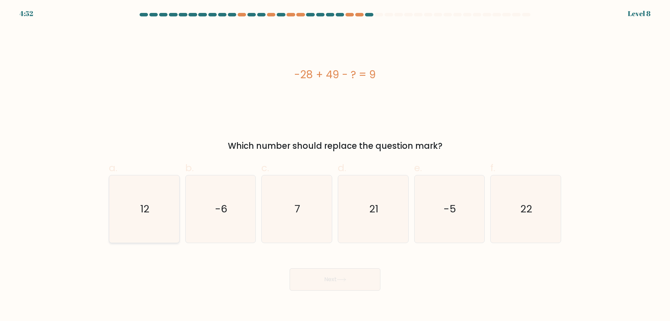
click at [133, 209] on icon "12" at bounding box center [144, 208] width 67 height 67
click at [335, 165] on input "a. 12" at bounding box center [335, 163] width 0 height 5
radio input "true"
click at [332, 281] on button "Next" at bounding box center [335, 279] width 91 height 22
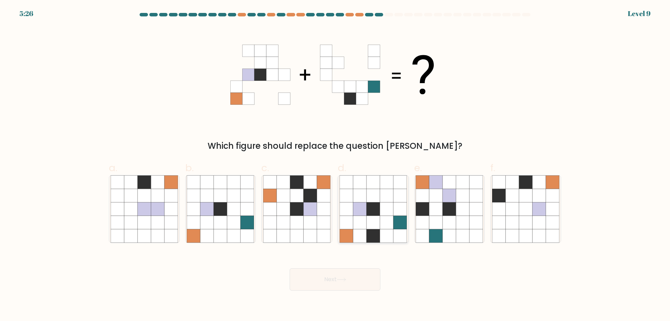
click at [379, 212] on icon at bounding box center [372, 208] width 13 height 13
click at [335, 165] on input "d." at bounding box center [335, 163] width 0 height 5
radio input "true"
click at [326, 282] on button "Next" at bounding box center [335, 279] width 91 height 22
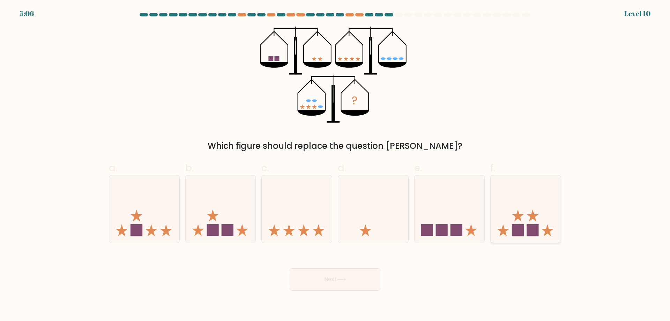
click at [527, 208] on icon at bounding box center [526, 209] width 70 height 58
click at [335, 165] on input "f." at bounding box center [335, 163] width 0 height 5
radio input "true"
click at [346, 276] on button "Next" at bounding box center [335, 279] width 91 height 22
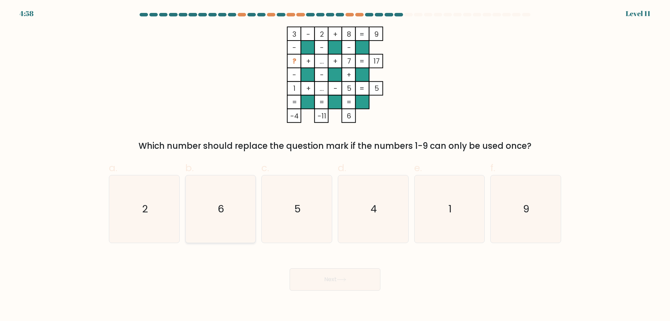
click at [229, 197] on icon "6" at bounding box center [220, 208] width 67 height 67
click at [335, 165] on input "b. 6" at bounding box center [335, 163] width 0 height 5
radio input "true"
click at [339, 282] on button "Next" at bounding box center [335, 279] width 91 height 22
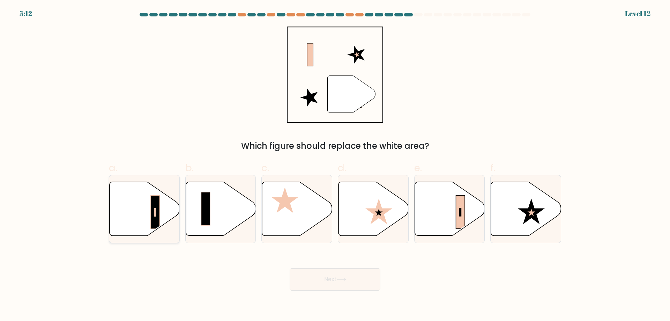
click at [146, 210] on icon at bounding box center [145, 209] width 70 height 54
click at [335, 165] on input "a." at bounding box center [335, 163] width 0 height 5
radio input "true"
click at [334, 289] on button "Next" at bounding box center [335, 279] width 91 height 22
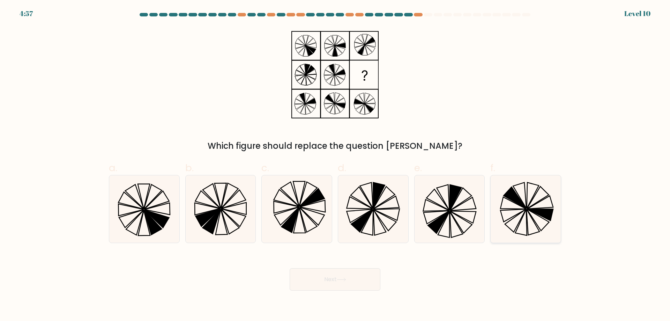
click at [520, 201] on icon at bounding box center [514, 198] width 23 height 22
click at [335, 165] on input "f." at bounding box center [335, 163] width 0 height 5
radio input "true"
click at [336, 277] on button "Next" at bounding box center [335, 279] width 91 height 22
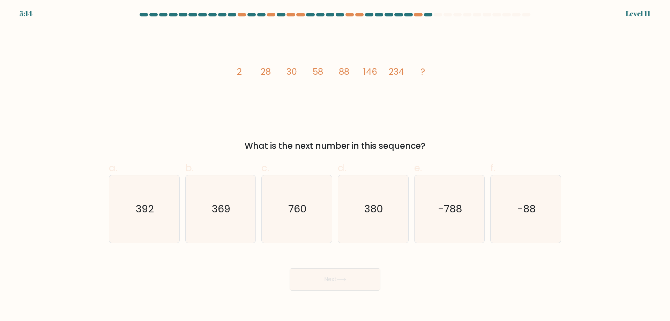
click at [262, 105] on icon "image/svg+xml 2 28 30 58 88 146 234 ?" at bounding box center [334, 75] width 209 height 96
click at [298, 195] on icon "760" at bounding box center [296, 208] width 67 height 67
click at [335, 165] on input "c. 760" at bounding box center [335, 163] width 0 height 5
radio input "true"
click at [342, 277] on button "Next" at bounding box center [335, 279] width 91 height 22
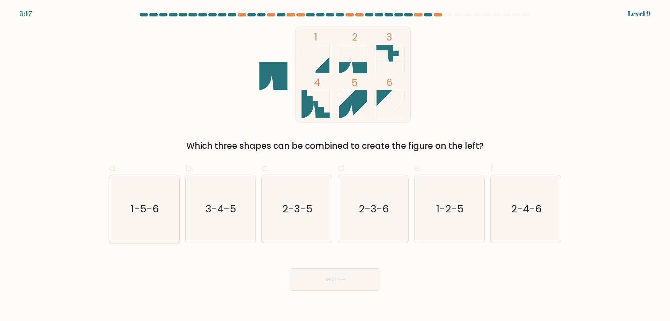
click at [145, 210] on text "1-5-6" at bounding box center [145, 209] width 28 height 14
click at [335, 165] on input "a. 1-5-6" at bounding box center [335, 163] width 0 height 5
radio input "true"
click at [346, 275] on button "Next" at bounding box center [335, 279] width 91 height 22
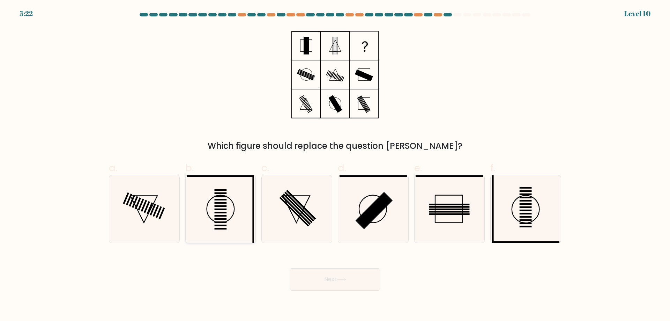
click at [225, 199] on rect at bounding box center [221, 200] width 12 height 2
click at [335, 165] on input "b." at bounding box center [335, 163] width 0 height 5
radio input "true"
click at [337, 279] on button "Next" at bounding box center [335, 279] width 91 height 22
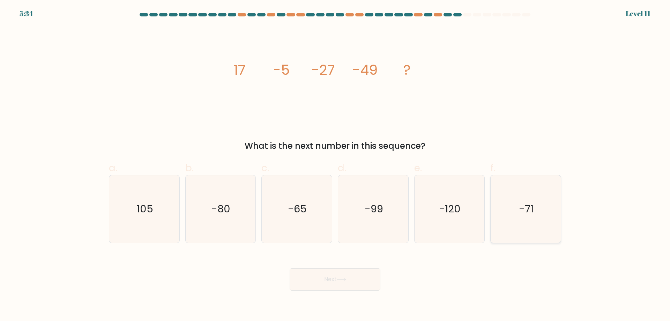
click at [517, 208] on icon "-71" at bounding box center [525, 208] width 67 height 67
click at [335, 165] on input "f. -71" at bounding box center [335, 163] width 0 height 5
radio input "true"
click at [350, 279] on button "Next" at bounding box center [335, 279] width 91 height 22
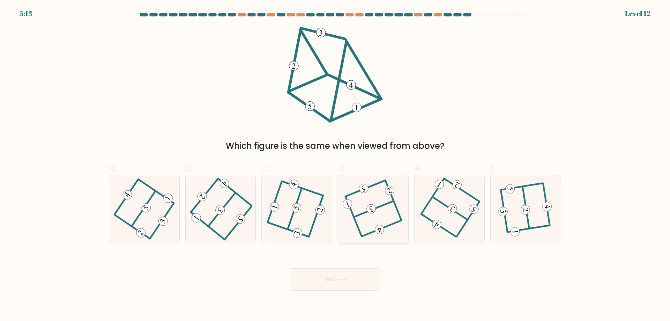
click at [401, 217] on 304 at bounding box center [393, 199] width 16 height 39
click at [335, 165] on input "d." at bounding box center [335, 163] width 0 height 5
radio input "true"
click at [351, 278] on button "Next" at bounding box center [335, 279] width 91 height 22
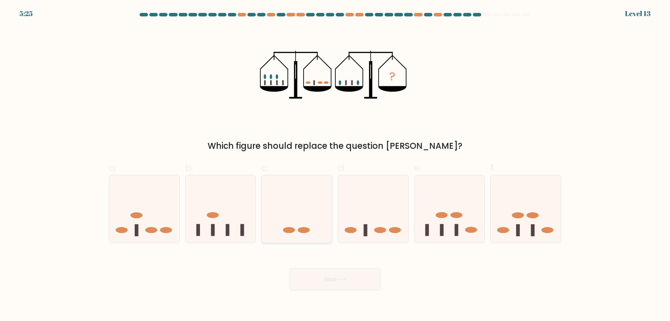
drag, startPoint x: 300, startPoint y: 217, endPoint x: 317, endPoint y: 213, distance: 17.5
click at [300, 217] on icon at bounding box center [297, 209] width 70 height 58
click at [335, 165] on input "c." at bounding box center [335, 163] width 0 height 5
radio input "true"
click at [374, 213] on icon at bounding box center [373, 209] width 70 height 58
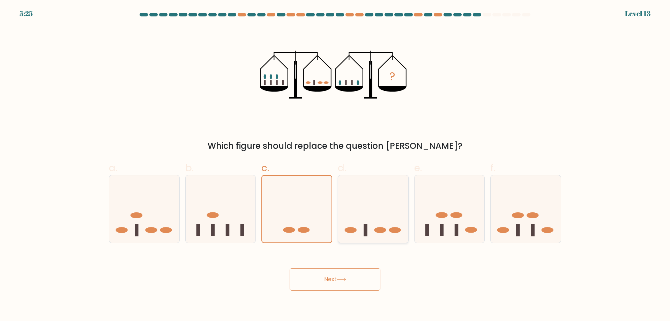
click at [335, 165] on input "d." at bounding box center [335, 163] width 0 height 5
radio input "true"
click at [313, 209] on icon at bounding box center [297, 209] width 70 height 58
click at [335, 165] on input "c." at bounding box center [335, 163] width 0 height 5
radio input "true"
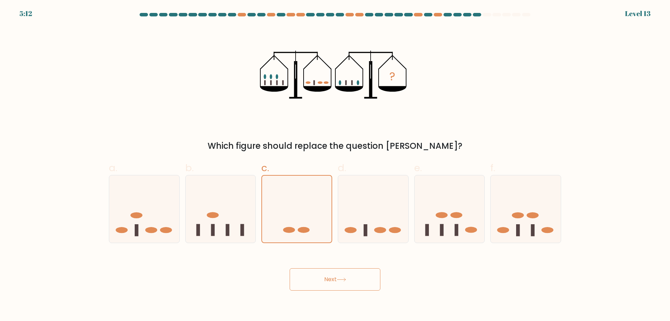
click at [349, 277] on button "Next" at bounding box center [335, 279] width 91 height 22
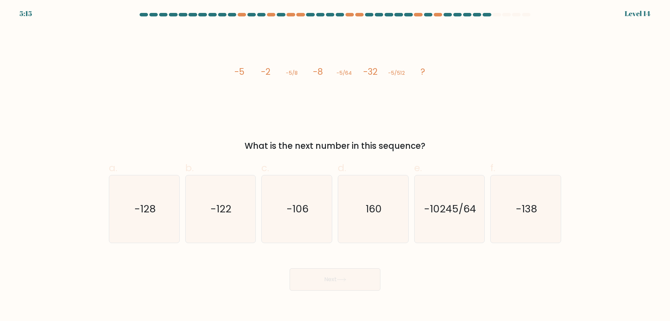
click at [255, 260] on div "Next" at bounding box center [335, 270] width 461 height 39
click at [476, 216] on icon "-10245/64" at bounding box center [449, 208] width 67 height 67
click at [335, 165] on input "e. -10245/64" at bounding box center [335, 163] width 0 height 5
radio input "true"
click at [348, 276] on button "Next" at bounding box center [335, 279] width 91 height 22
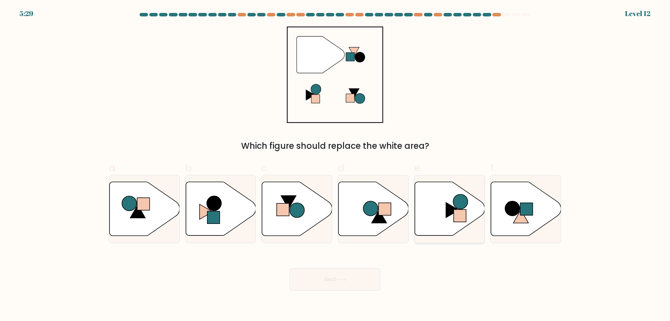
drag, startPoint x: 518, startPoint y: 208, endPoint x: 470, endPoint y: 219, distance: 49.8
click at [518, 208] on circle at bounding box center [512, 208] width 15 height 15
click at [335, 165] on input "f." at bounding box center [335, 163] width 0 height 5
radio input "true"
click at [338, 279] on button "Next" at bounding box center [335, 279] width 91 height 22
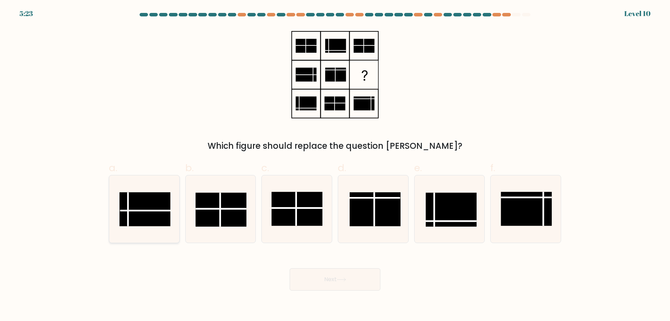
click at [155, 217] on rect at bounding box center [144, 209] width 51 height 34
click at [335, 165] on input "a." at bounding box center [335, 163] width 0 height 5
radio input "true"
click at [358, 278] on button "Next" at bounding box center [335, 279] width 91 height 22
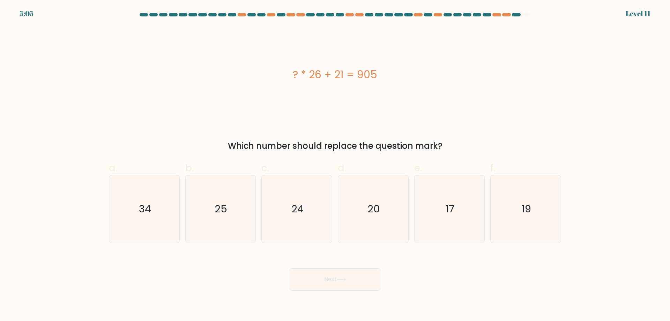
click at [211, 284] on div "Next" at bounding box center [335, 270] width 461 height 39
click at [140, 204] on icon "34" at bounding box center [144, 208] width 67 height 67
click at [335, 165] on input "a. 34" at bounding box center [335, 163] width 0 height 5
radio input "true"
click at [342, 282] on button "Next" at bounding box center [335, 279] width 91 height 22
